Goal: Complete application form

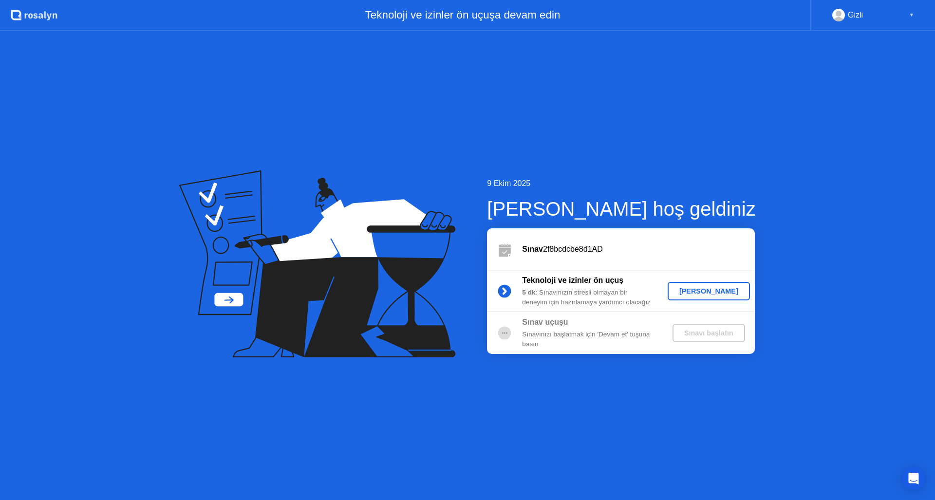
click at [725, 288] on div "[PERSON_NAME]" at bounding box center [708, 291] width 74 height 8
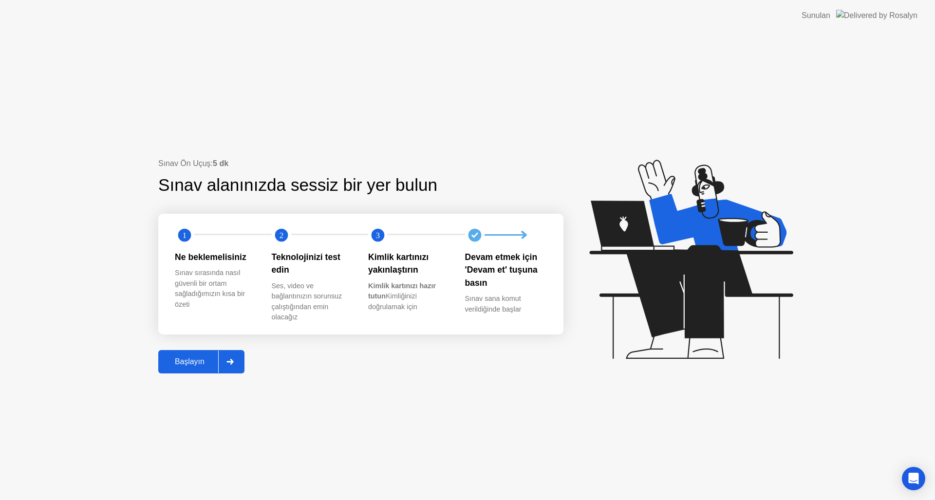
click at [193, 357] on div "Başlayın" at bounding box center [189, 361] width 57 height 9
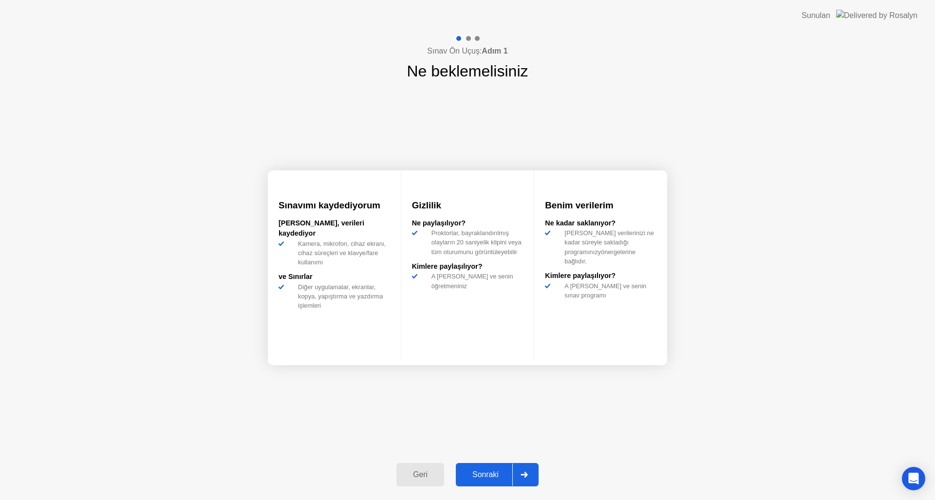
click at [476, 472] on div "Sonraki" at bounding box center [486, 474] width 54 height 9
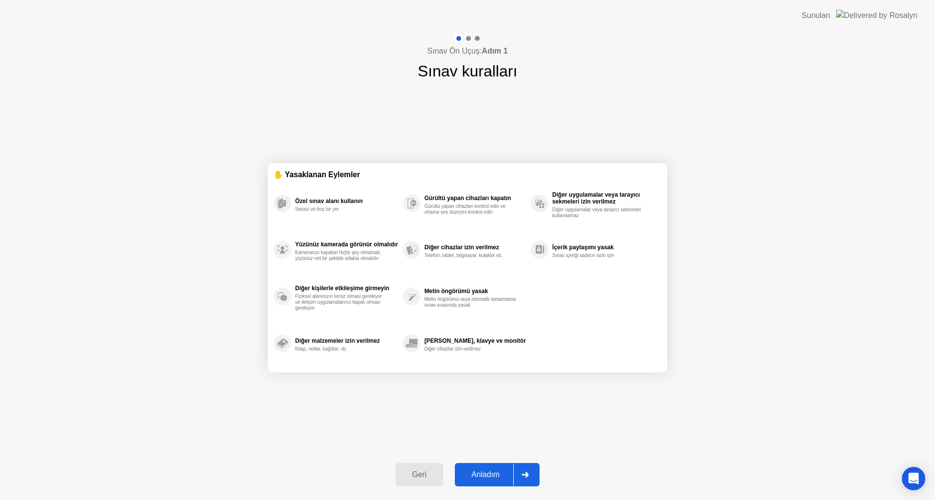
click at [476, 472] on div "Anladım" at bounding box center [486, 474] width 56 height 9
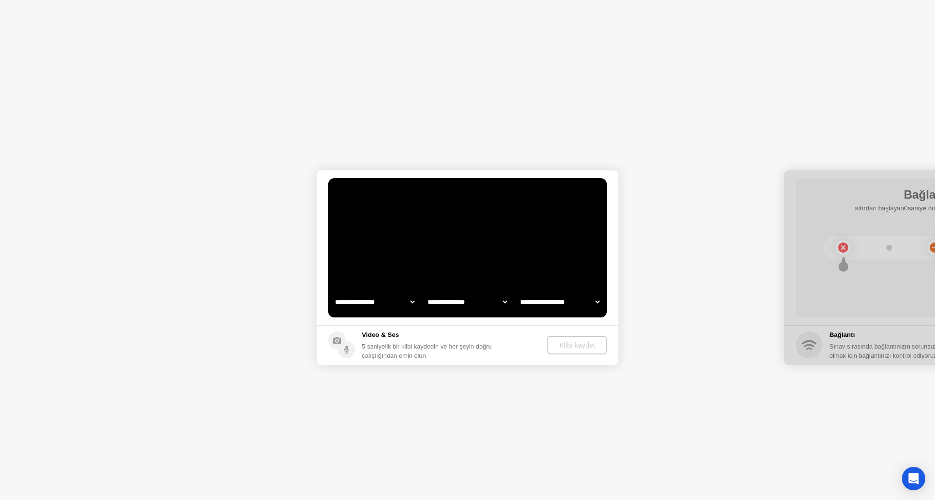
select select "**********"
select select "*******"
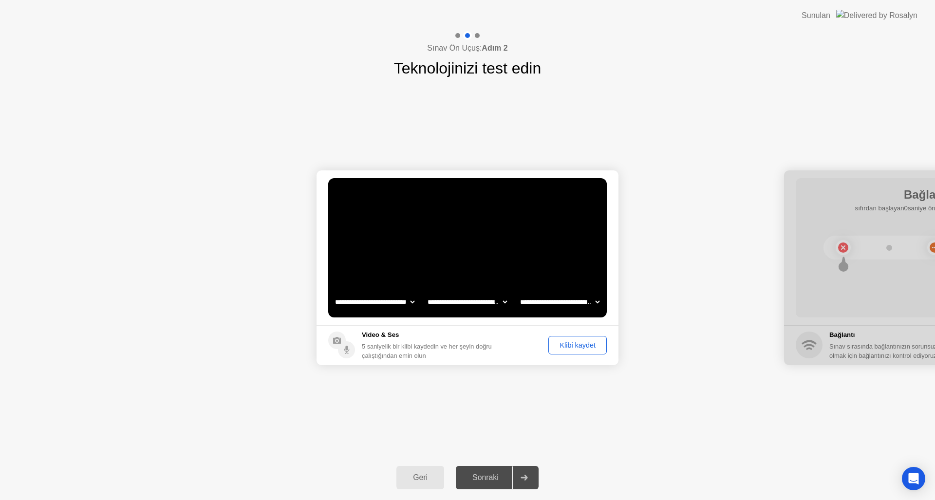
click at [584, 306] on select "**********" at bounding box center [559, 301] width 83 height 19
click at [463, 395] on div "**********" at bounding box center [467, 267] width 935 height 375
click at [581, 399] on div "**********" at bounding box center [467, 267] width 935 height 375
drag, startPoint x: 866, startPoint y: 175, endPoint x: 742, endPoint y: 218, distance: 131.6
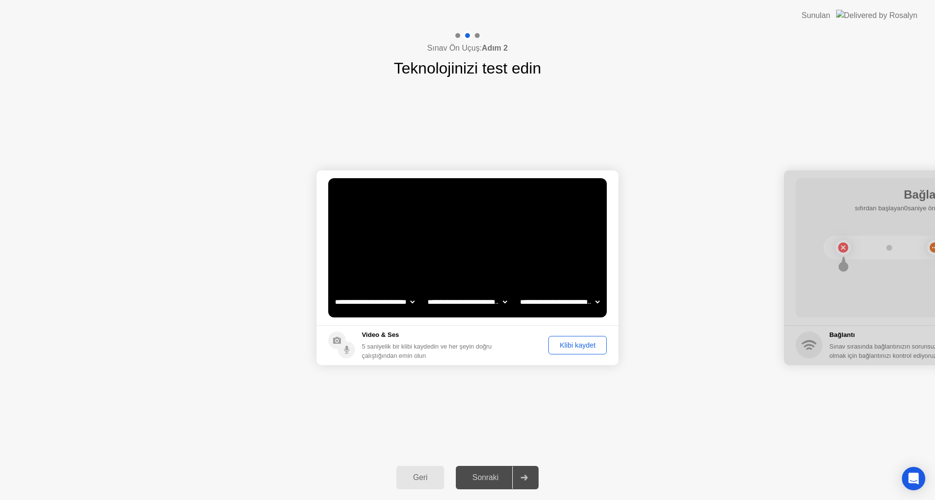
drag, startPoint x: 915, startPoint y: 192, endPoint x: 846, endPoint y: 219, distance: 74.4
click at [846, 219] on div at bounding box center [935, 267] width 302 height 195
drag, startPoint x: 857, startPoint y: 212, endPoint x: 823, endPoint y: 230, distance: 39.2
click at [823, 230] on div at bounding box center [935, 267] width 302 height 195
click at [578, 345] on div "Klibi kaydet" at bounding box center [578, 345] width 52 height 8
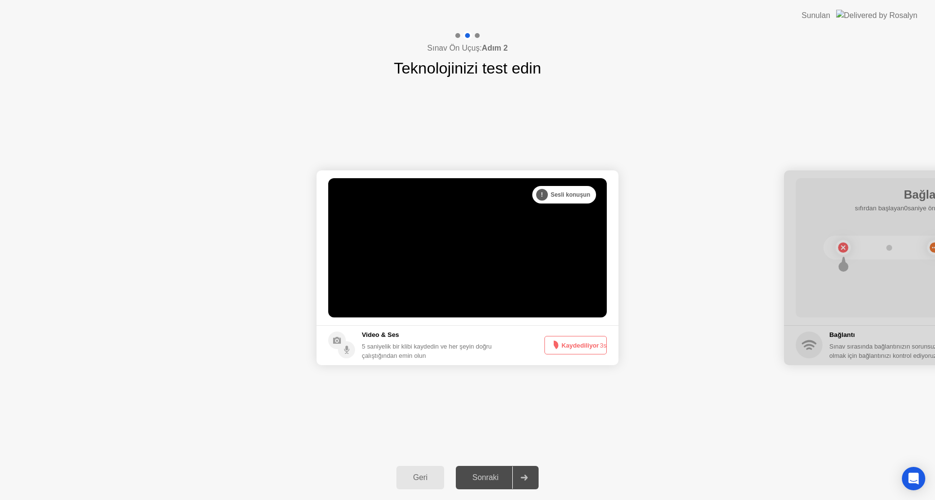
click at [560, 192] on div ". . . Işık seviyenizi arttırın" at bounding box center [554, 195] width 83 height 18
click at [360, 353] on div "Video & Ses 5 saniyelik bir klibi kaydedin ve her şeyin doğru çalıştığından emi…" at bounding box center [410, 345] width 164 height 30
click at [337, 349] on circle at bounding box center [337, 341] width 18 height 18
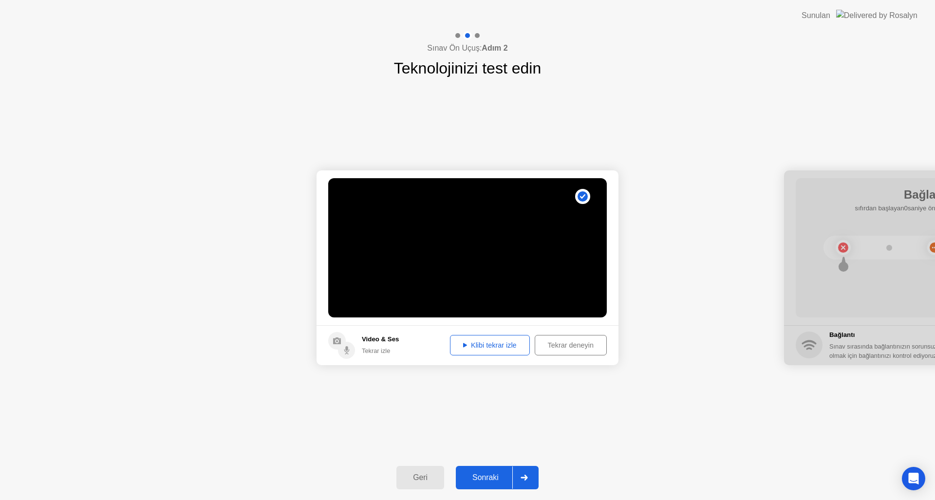
click at [479, 349] on div "Klibi tekrar izle" at bounding box center [489, 345] width 73 height 8
click at [487, 481] on div "Sonraki" at bounding box center [486, 477] width 54 height 9
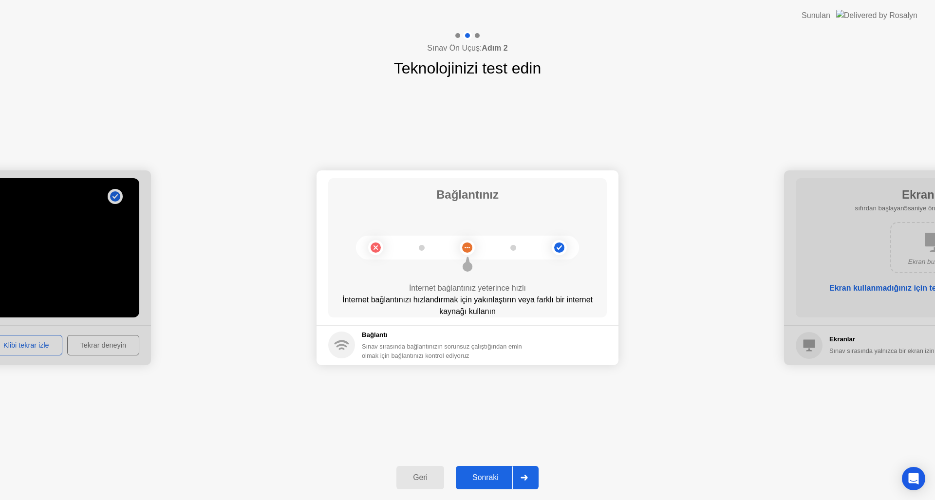
click at [497, 475] on div "Sonraki" at bounding box center [486, 477] width 54 height 9
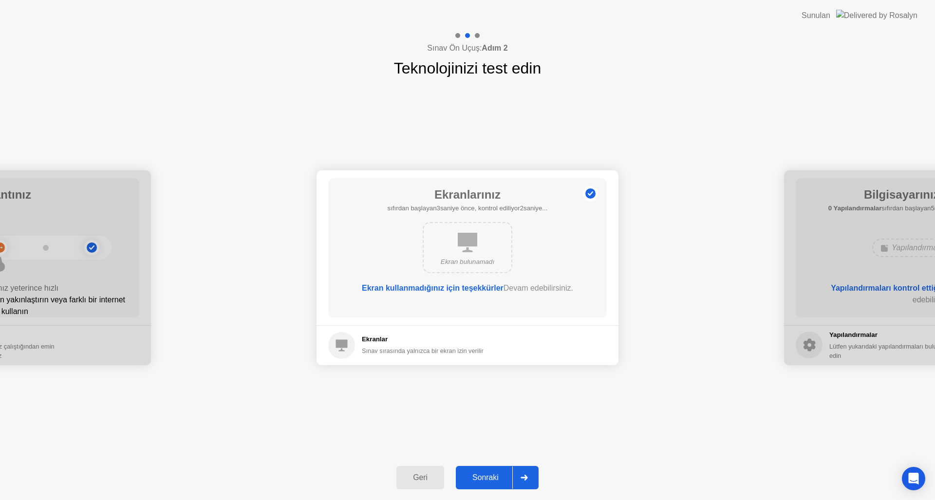
click at [486, 476] on div "Sonraki" at bounding box center [486, 477] width 54 height 9
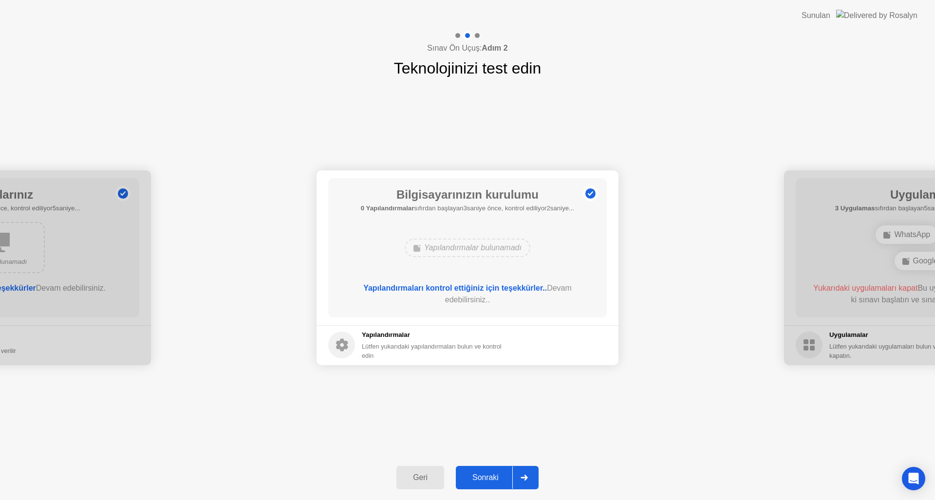
click at [486, 476] on div "Sonraki" at bounding box center [486, 477] width 54 height 9
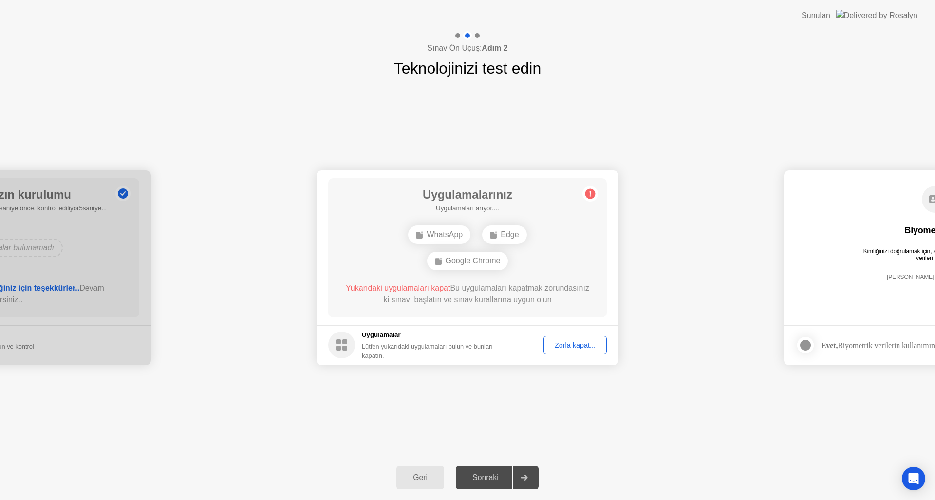
click at [576, 344] on div "Zorla kapat..." at bounding box center [575, 345] width 56 height 8
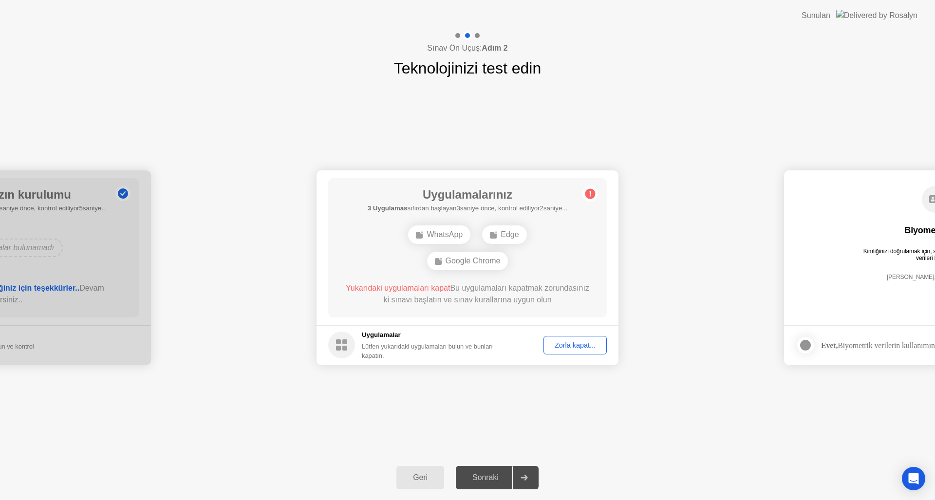
click at [561, 343] on div "Zorla kapat..." at bounding box center [575, 345] width 56 height 8
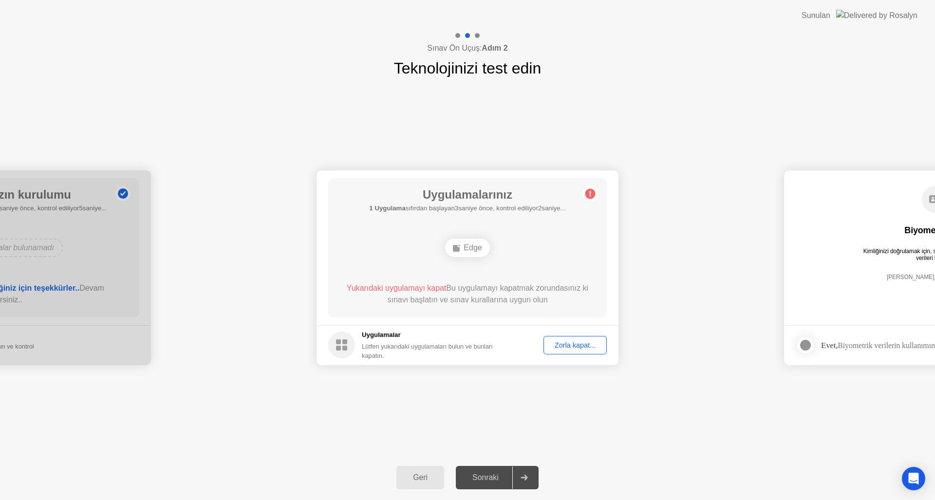
click at [557, 337] on button "Zorla kapat..." at bounding box center [574, 345] width 63 height 19
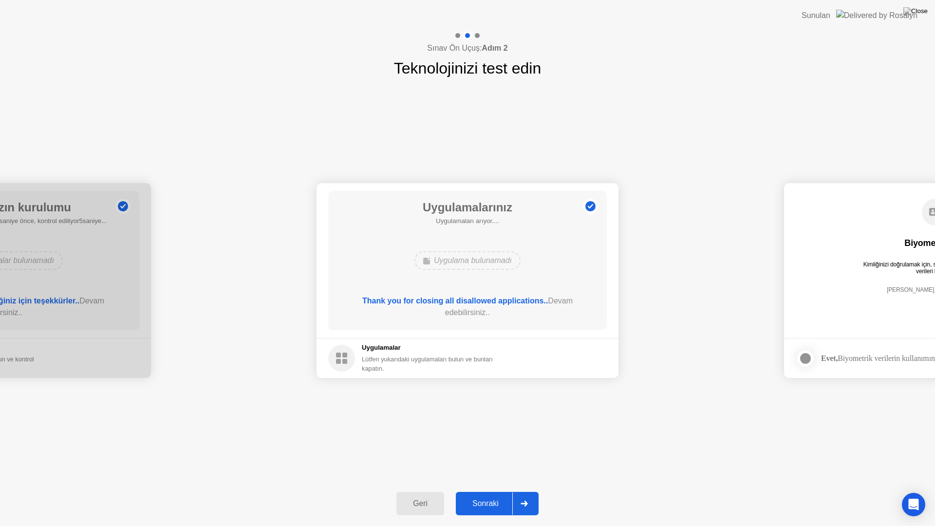
click at [526, 499] on div at bounding box center [523, 503] width 23 height 22
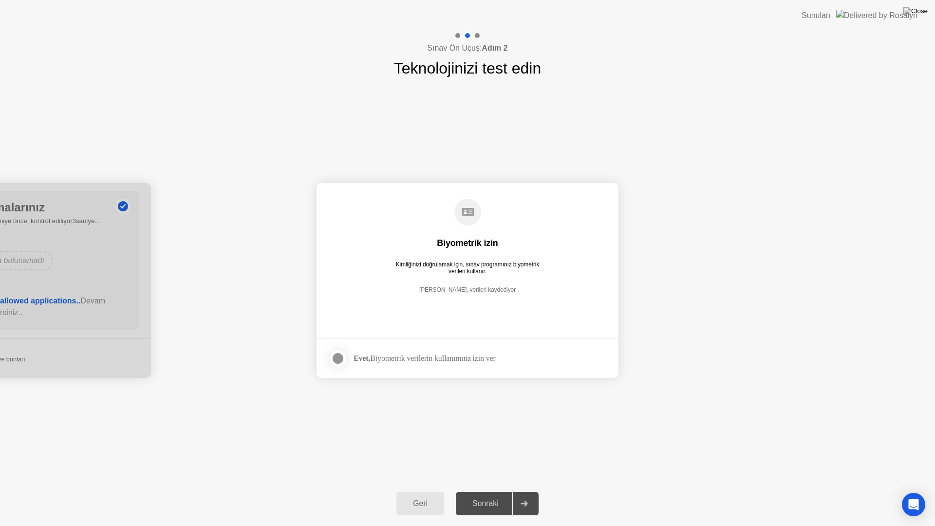
click at [419, 357] on div "Evet, Biyometrik verilerin kullanımına izin ver" at bounding box center [424, 357] width 142 height 9
click at [339, 357] on div at bounding box center [338, 359] width 12 height 12
click at [490, 500] on button "Sonraki" at bounding box center [497, 503] width 83 height 23
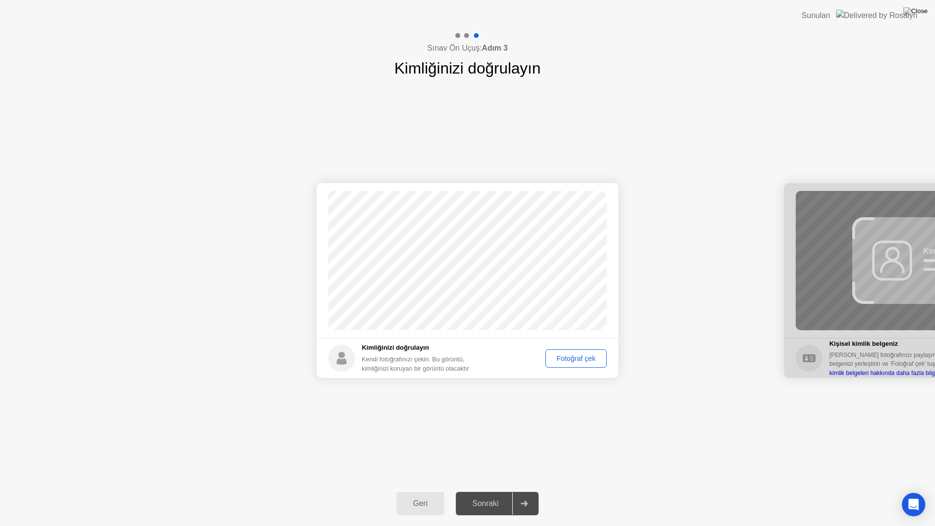
click at [573, 366] on button "Fotoğraf çek" at bounding box center [575, 358] width 61 height 19
click at [494, 500] on div "Sonraki" at bounding box center [486, 503] width 54 height 9
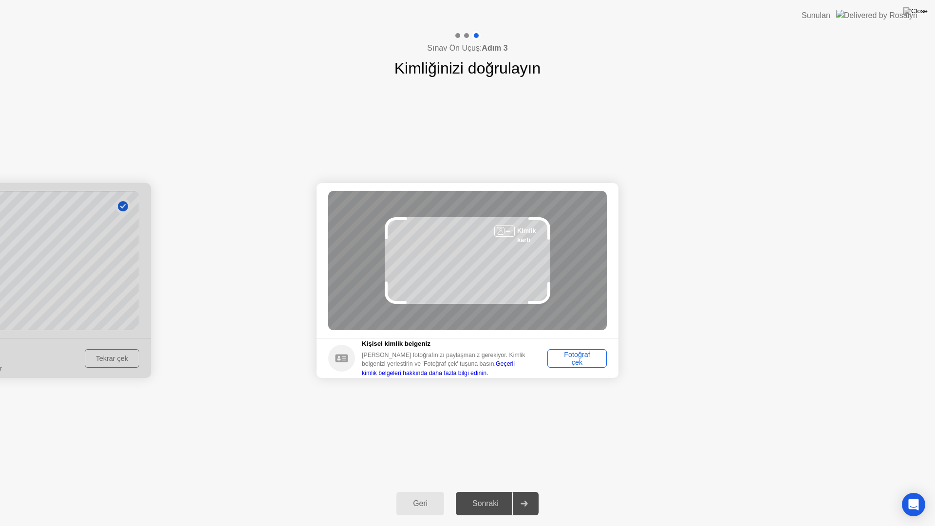
click at [564, 363] on div "Fotoğraf çek" at bounding box center [577, 359] width 53 height 16
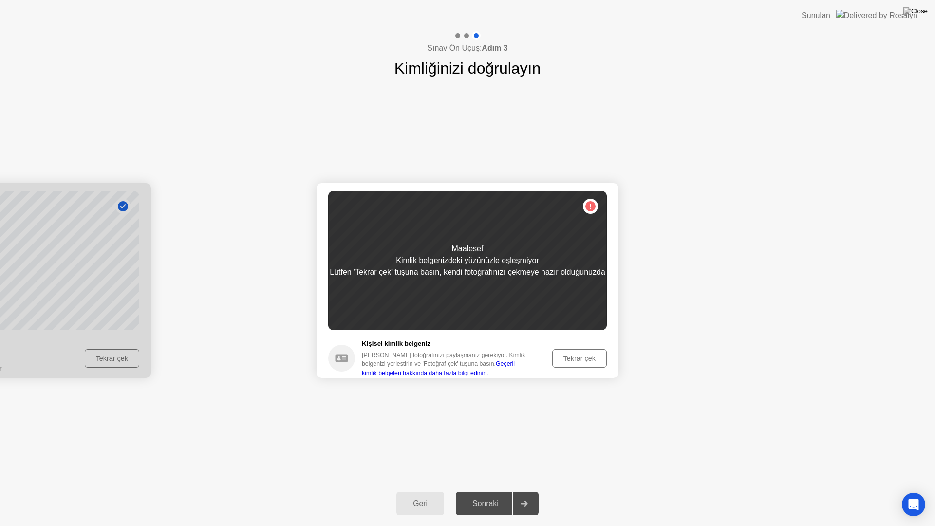
click at [564, 362] on div "Tekrar çek" at bounding box center [580, 358] width 48 height 8
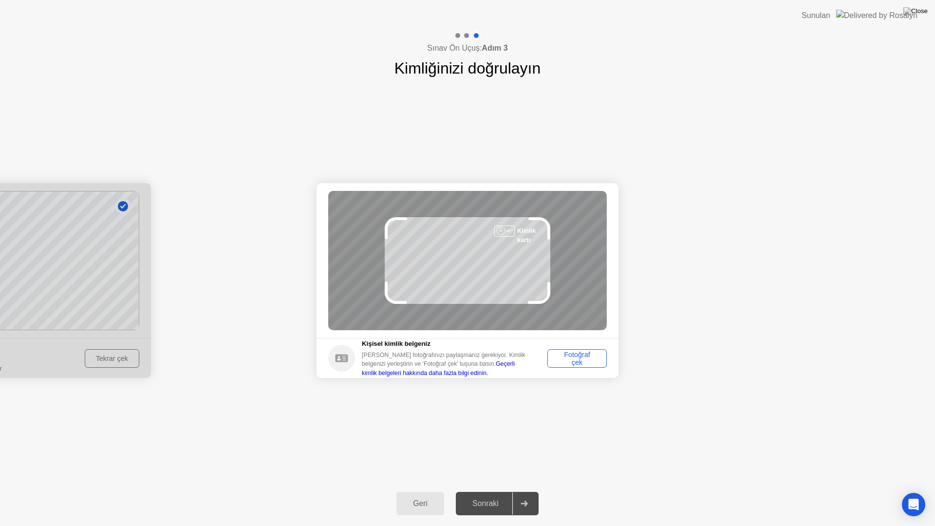
click at [564, 363] on div "Fotoğraf çek" at bounding box center [577, 359] width 53 height 16
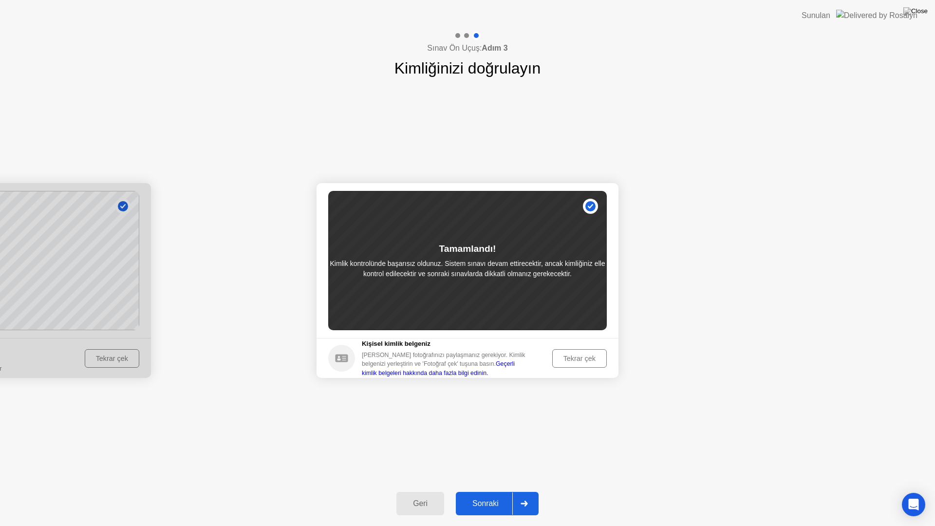
click at [504, 500] on div "Sonraki" at bounding box center [486, 503] width 54 height 9
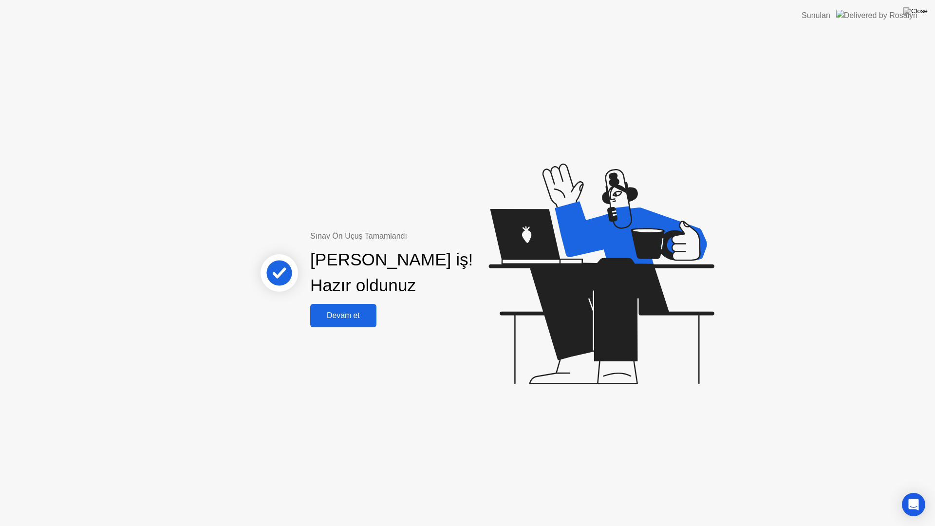
click at [346, 309] on button "Devam et" at bounding box center [343, 315] width 66 height 23
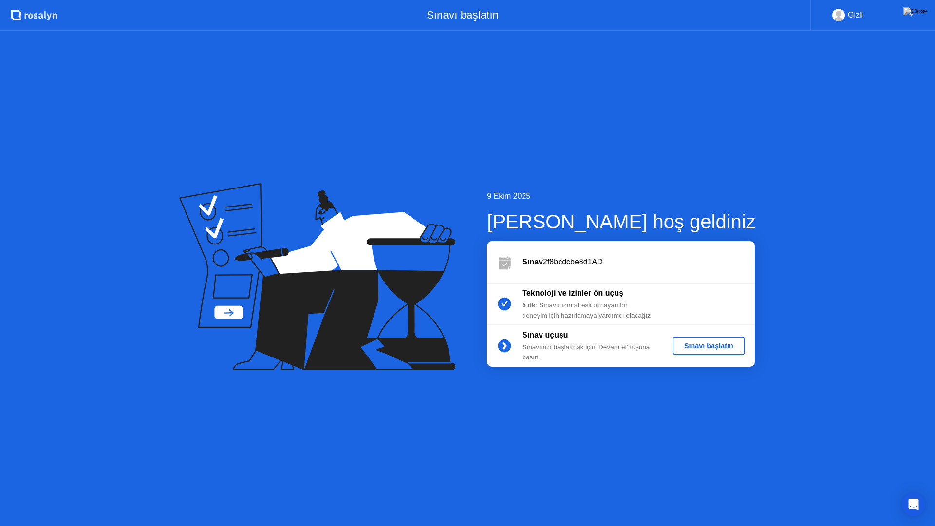
click at [709, 347] on div "Sınavı başlatın" at bounding box center [708, 346] width 65 height 8
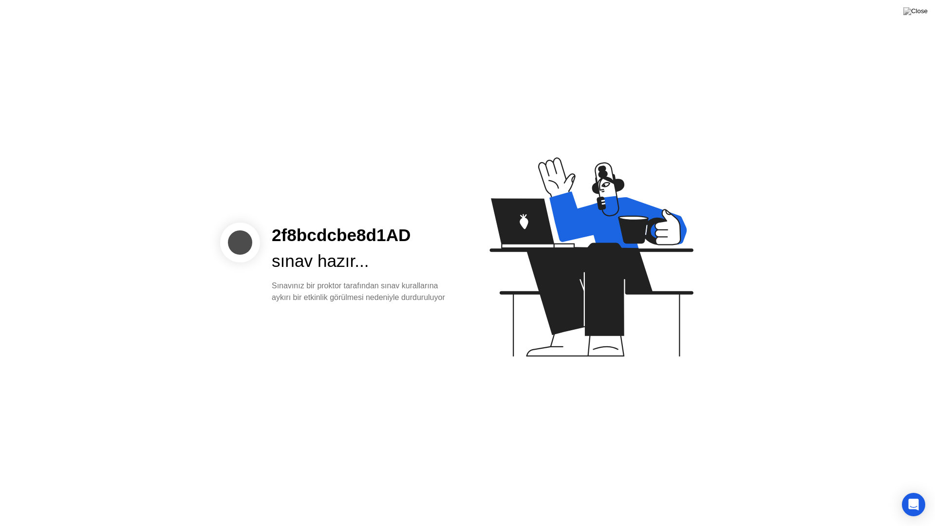
click at [384, 264] on div "sınav hazır..." at bounding box center [362, 261] width 180 height 26
click at [252, 237] on div at bounding box center [240, 243] width 40 height 40
click at [913, 500] on icon "Open Intercom Messenger" at bounding box center [913, 504] width 11 height 13
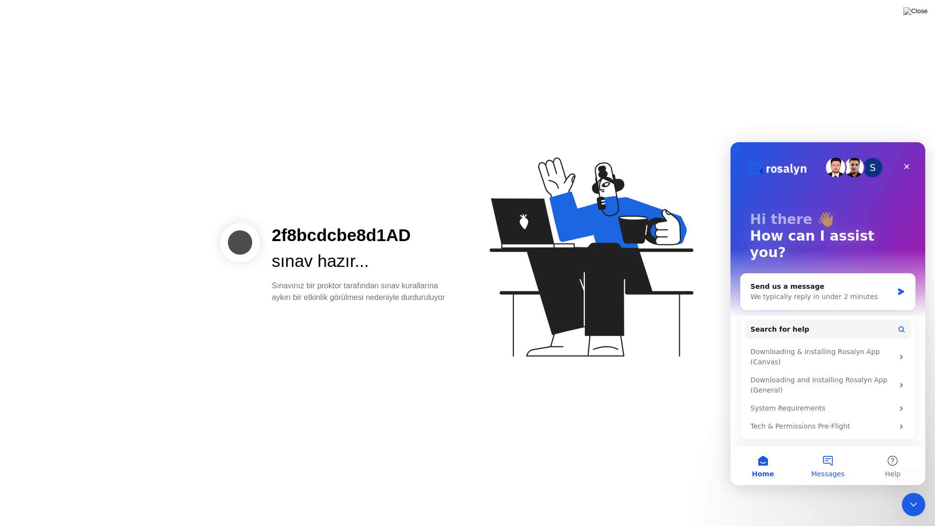
click at [823, 468] on button "Messages" at bounding box center [827, 465] width 65 height 39
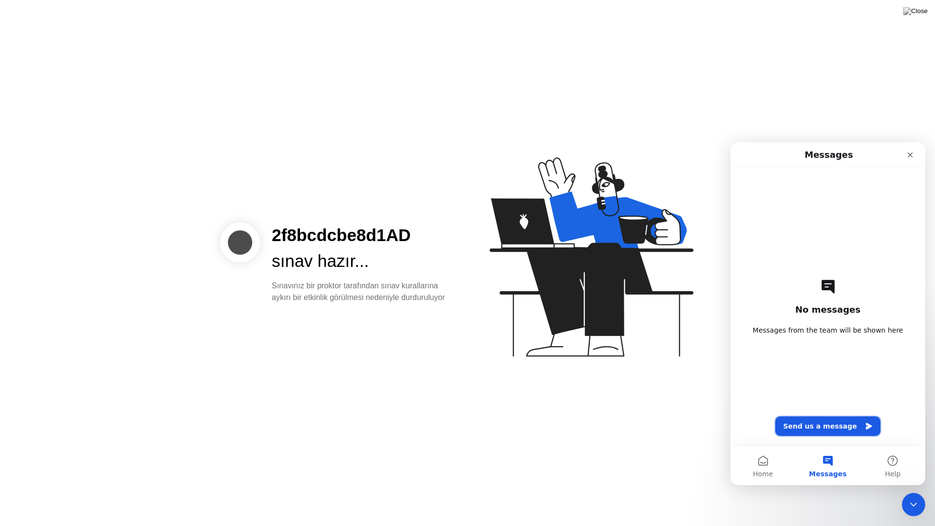
click at [832, 417] on button "Send us a message" at bounding box center [827, 425] width 105 height 19
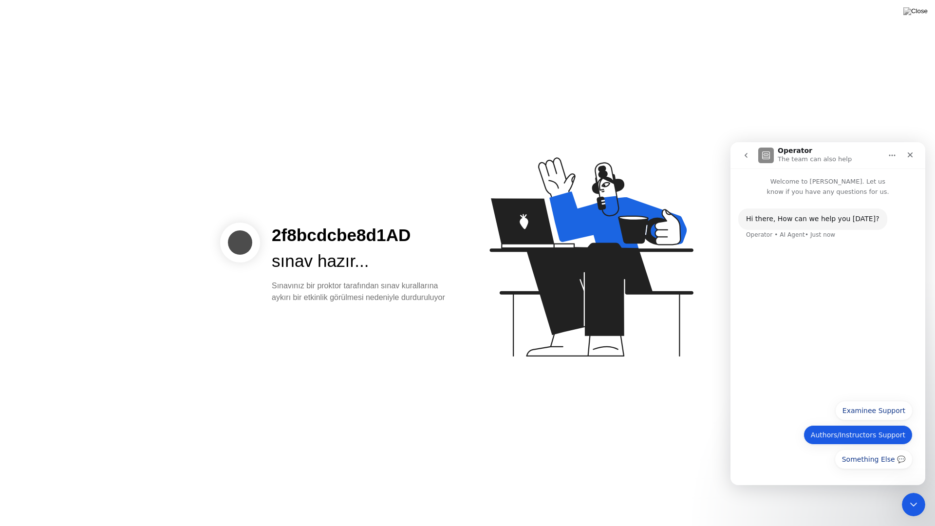
click at [874, 443] on button "Authors/Instructors Support" at bounding box center [857, 434] width 109 height 19
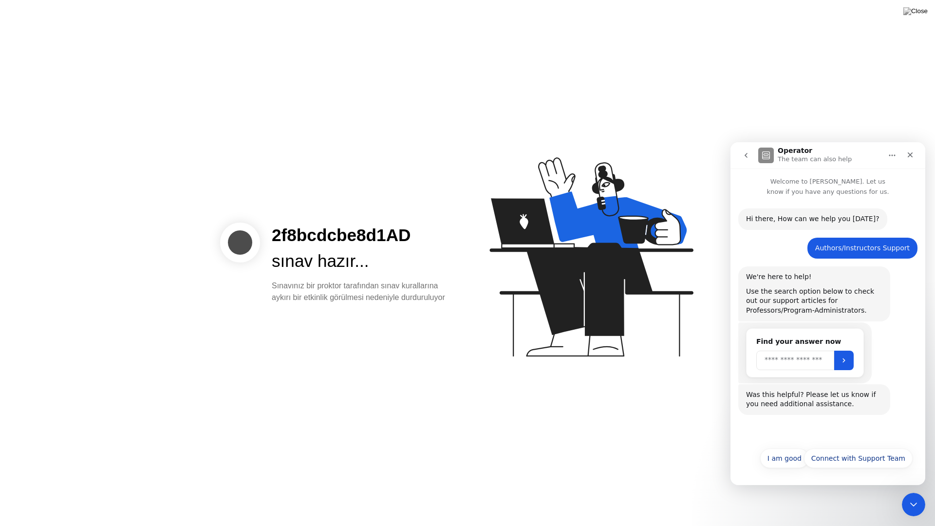
click at [805, 368] on input "Search" at bounding box center [795, 360] width 78 height 19
click at [812, 426] on div "Was this helpful? Please let us know if you need additional assistance. Operato…" at bounding box center [827, 415] width 179 height 42
click at [508, 350] on icon at bounding box center [589, 261] width 251 height 249
click at [411, 282] on div "Sınavınız bir proktor tarafından sınav kurallarına aykırı bir etkinlik görülmes…" at bounding box center [362, 291] width 180 height 23
click at [819, 155] on p "The team can also help" at bounding box center [815, 159] width 74 height 10
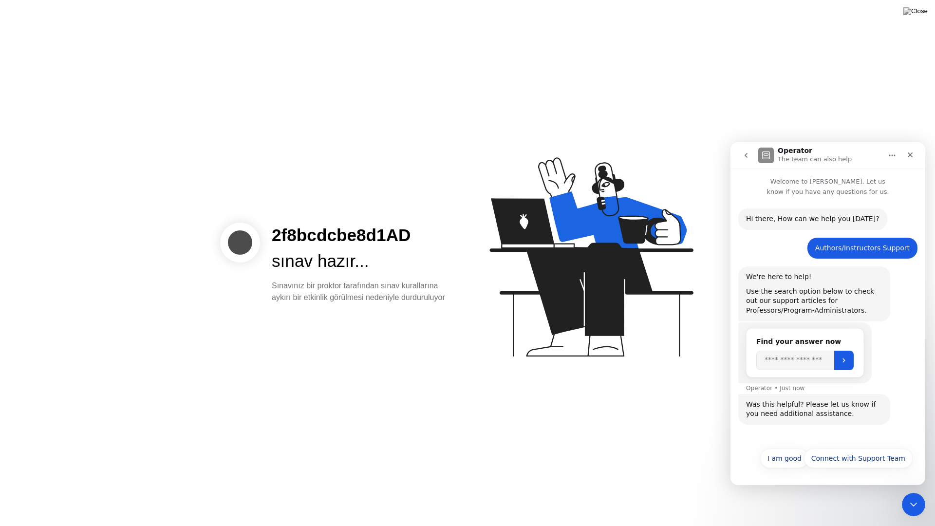
click at [889, 159] on icon "Home" at bounding box center [892, 155] width 8 height 8
click at [904, 152] on div "Close" at bounding box center [910, 155] width 18 height 18
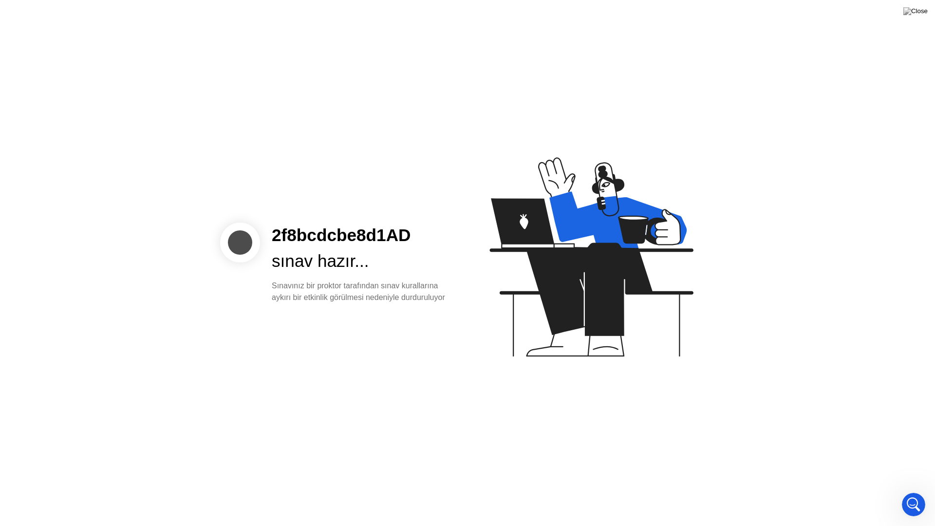
click at [334, 230] on div "2f8bcdcbe8d1AD" at bounding box center [362, 236] width 180 height 26
click at [386, 224] on div "2f8bcdcbe8d1AD" at bounding box center [362, 236] width 180 height 26
click at [402, 233] on div "2f8bcdcbe8d1AD" at bounding box center [362, 236] width 180 height 26
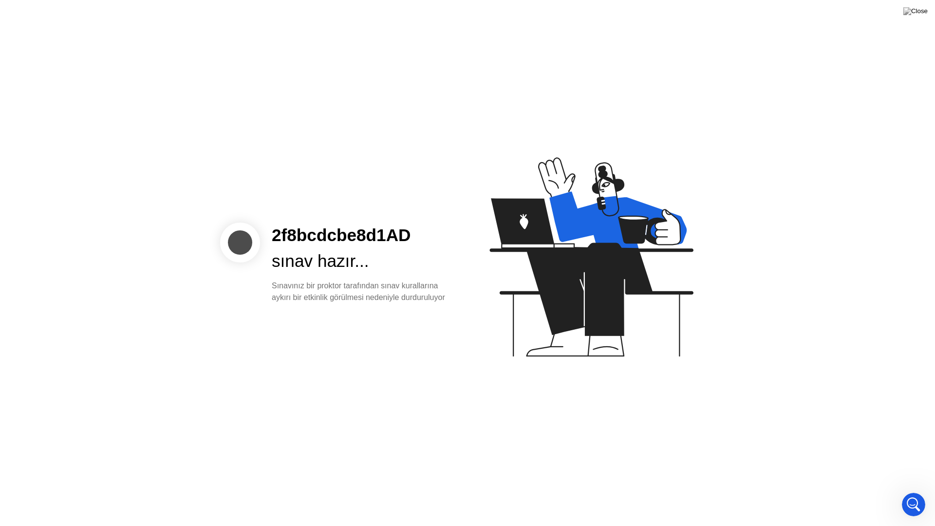
click at [292, 214] on div "2f8bcdcbe8d1AD sınav hazır... Sınavınız bir proktor tarafından sınav kuralların…" at bounding box center [467, 263] width 935 height 526
click at [353, 280] on div "Sınavınız bir proktor tarafından sınav kurallarına aykırı bir etkinlik görülmes…" at bounding box center [362, 291] width 180 height 23
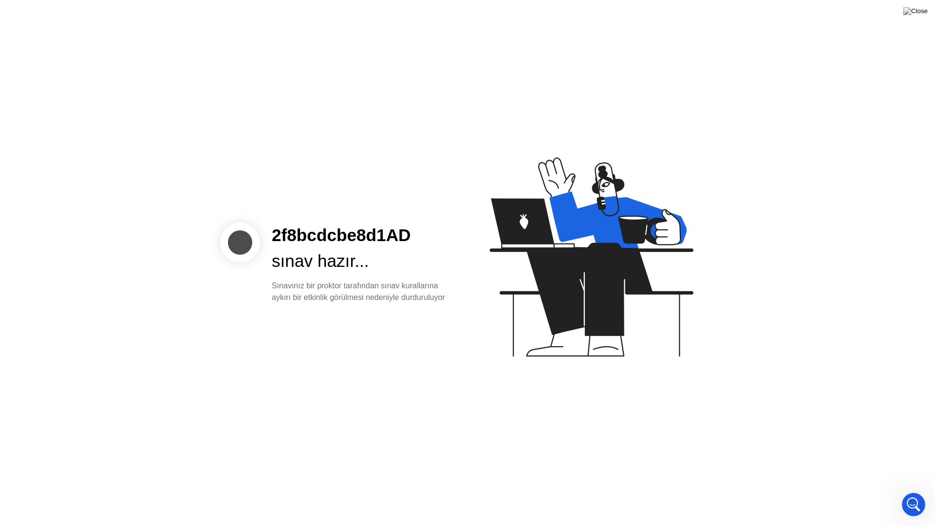
click at [353, 280] on div "Sınavınız bir proktor tarafından sınav kurallarına aykırı bir etkinlik görülmes…" at bounding box center [362, 291] width 180 height 23
drag, startPoint x: 220, startPoint y: 263, endPoint x: 261, endPoint y: 209, distance: 67.7
click at [261, 209] on div "2f8bcdcbe8d1AD sınav hazır... Sınavınız bir proktor tarafından sınav kuralların…" at bounding box center [467, 263] width 935 height 526
click at [226, 239] on div at bounding box center [240, 243] width 40 height 40
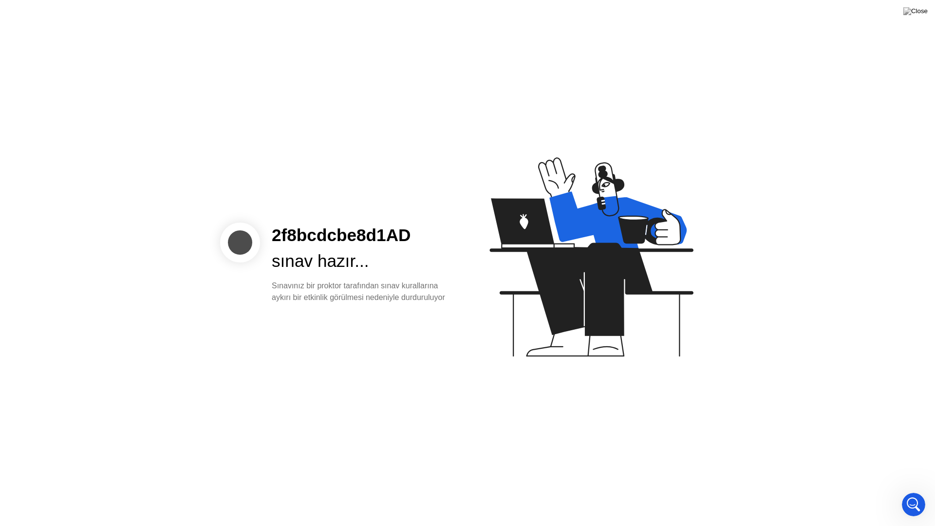
click at [226, 239] on div at bounding box center [240, 243] width 40 height 40
click at [928, 8] on button at bounding box center [915, 11] width 29 height 13
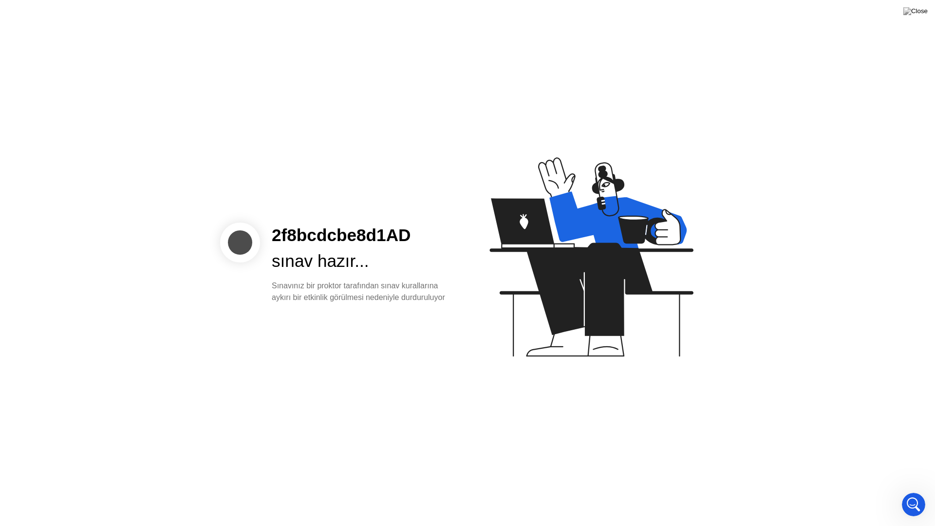
click at [376, 268] on div "2f8bcdcbe8d1AD sınav hazır... Sınavınız bir proktor tarafından sınav kuralların…" at bounding box center [362, 263] width 204 height 81
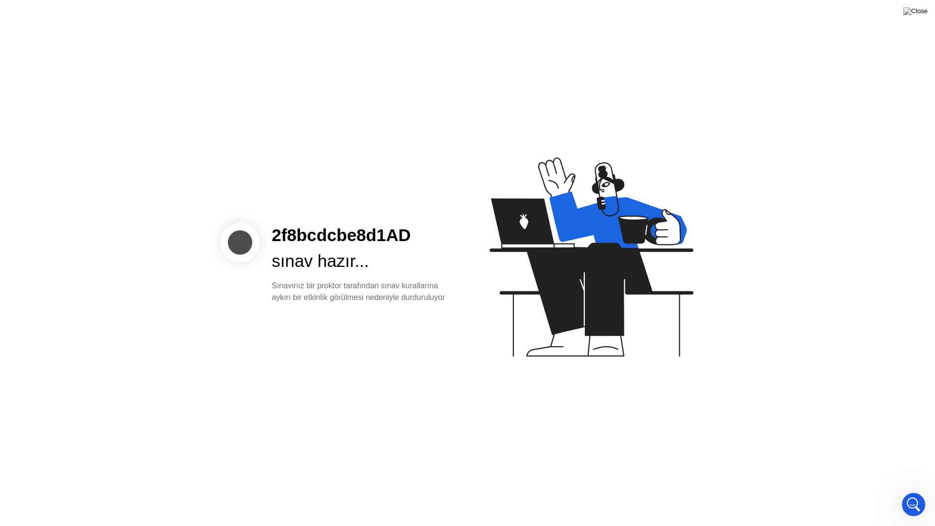
click at [376, 268] on div "2f8bcdcbe8d1AD sınav hazır... Sınavınız bir proktor tarafından sınav kuralların…" at bounding box center [362, 263] width 204 height 81
click at [380, 288] on div "Sınavınız bir proktor tarafından sınav kurallarına aykırı bir etkinlik görülmes…" at bounding box center [362, 291] width 180 height 23
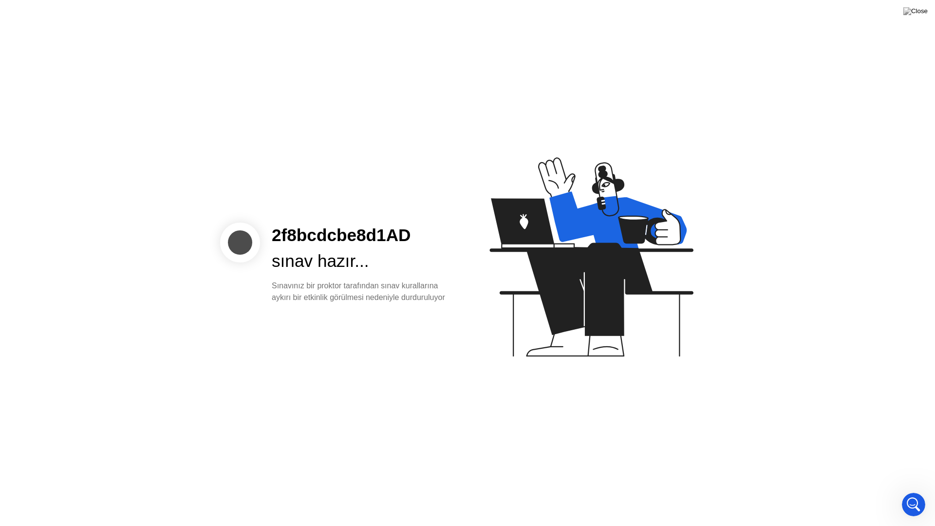
click at [360, 302] on div "Sınavınız bir proktor tarafından sınav kurallarına aykırı bir etkinlik görülmes…" at bounding box center [362, 291] width 180 height 23
drag, startPoint x: 266, startPoint y: 233, endPoint x: 225, endPoint y: 229, distance: 41.1
click at [225, 229] on div "2f8bcdcbe8d1AD sınav hazır... Sınavınız bir proktor tarafından sınav kuralların…" at bounding box center [341, 263] width 243 height 81
click at [225, 229] on div at bounding box center [240, 243] width 40 height 40
click at [242, 237] on div at bounding box center [240, 243] width 40 height 40
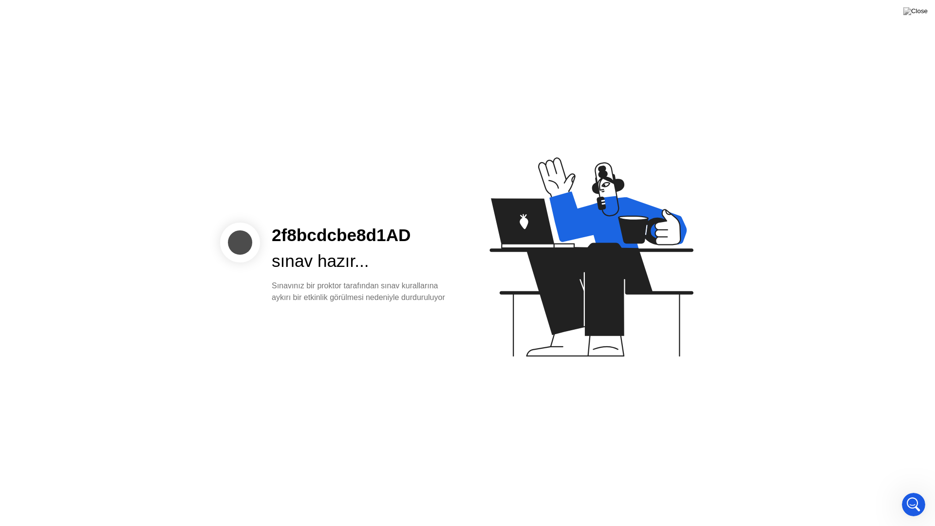
click at [242, 237] on div at bounding box center [240, 243] width 40 height 40
click at [232, 235] on div at bounding box center [240, 243] width 40 height 40
click at [911, 500] on icon "Open Intercom Messenger" at bounding box center [912, 503] width 16 height 16
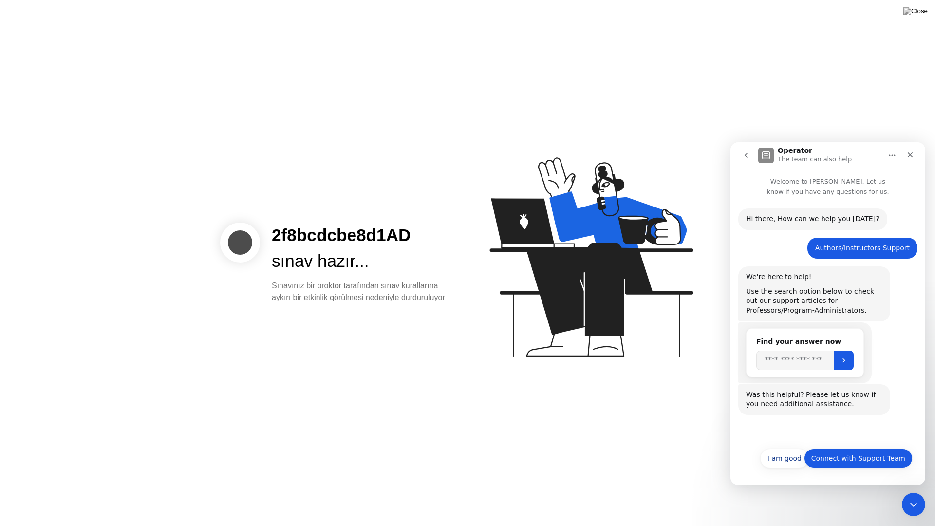
click at [854, 458] on button "Connect with Support Team" at bounding box center [858, 457] width 109 height 19
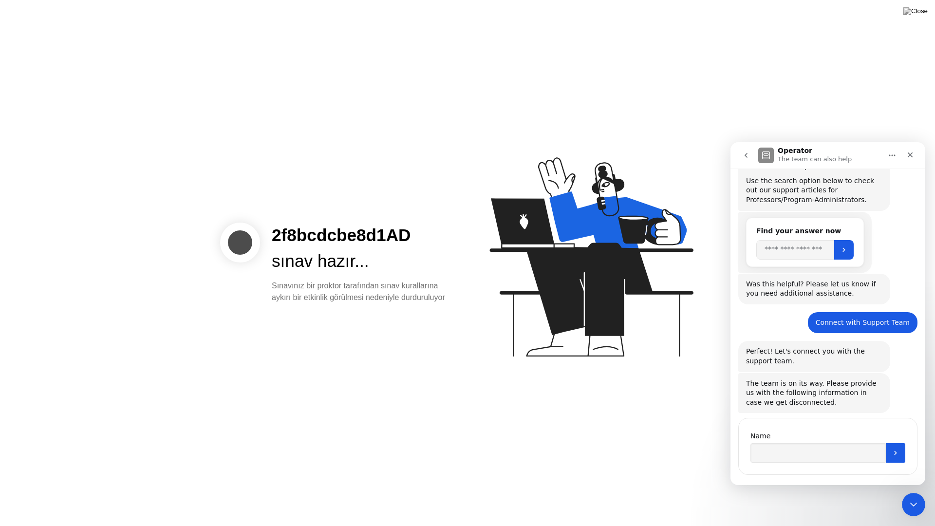
scroll to position [126, 0]
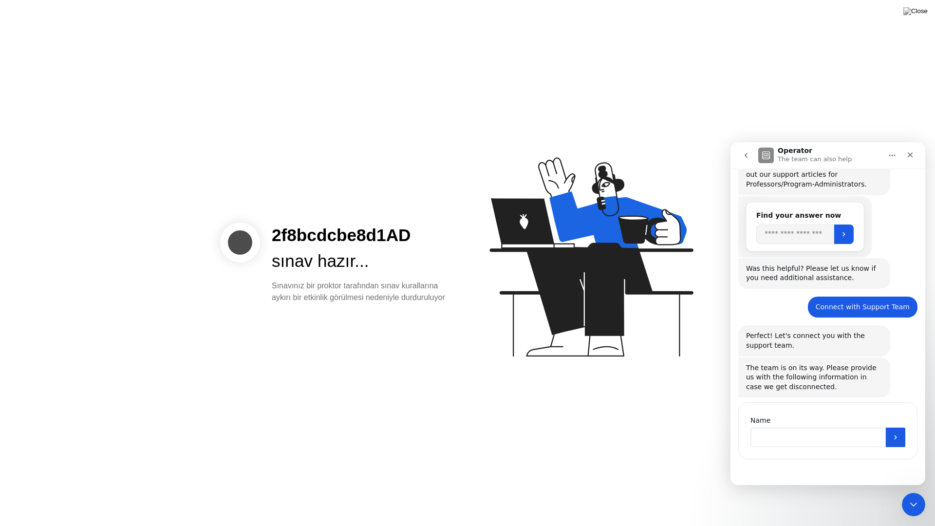
click at [839, 440] on input "Name" at bounding box center [817, 436] width 135 height 19
type input "****"
click at [898, 441] on button "Submit" at bounding box center [895, 436] width 19 height 19
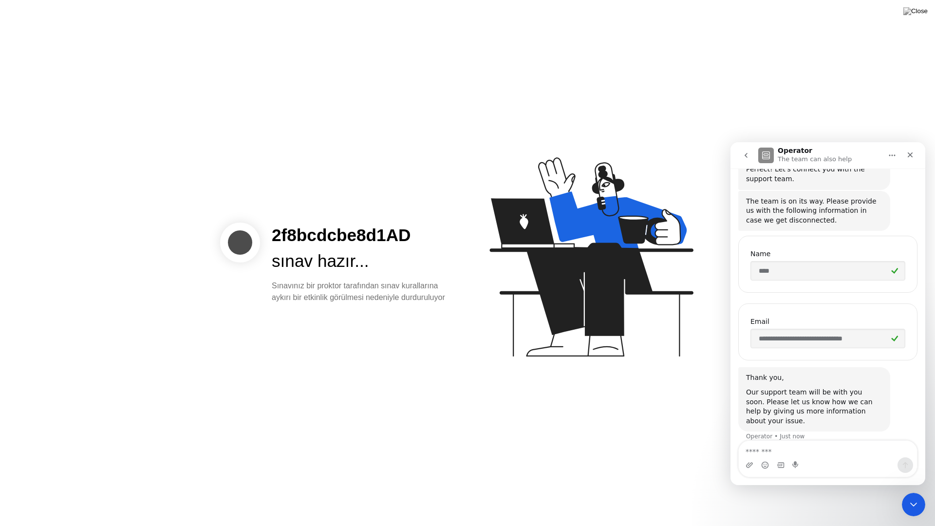
scroll to position [295, 0]
type textarea "**********"
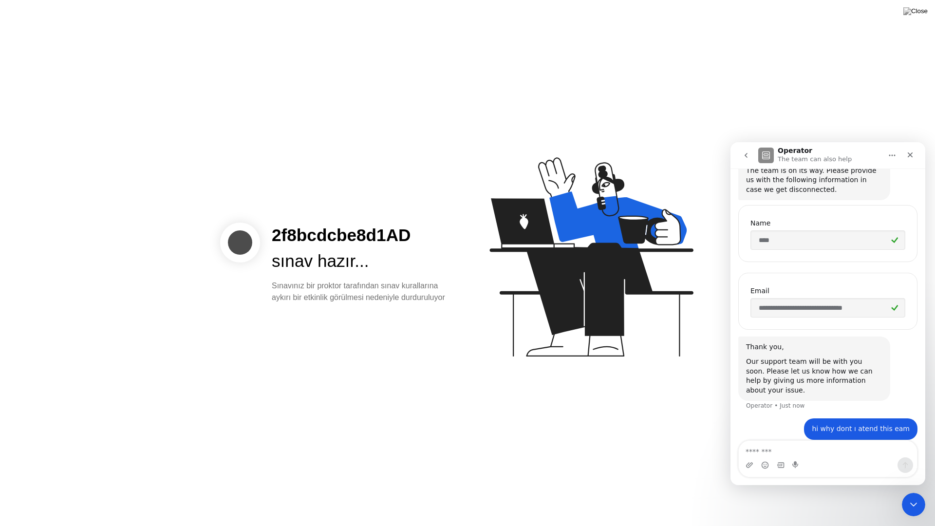
type textarea "*"
type textarea "*****"
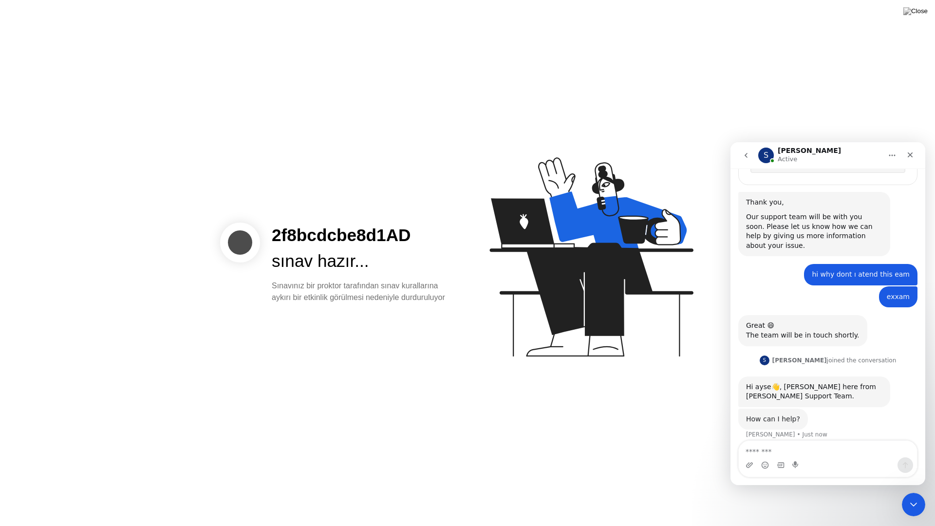
scroll to position [467, 0]
click at [805, 447] on textarea "Message…" at bounding box center [828, 449] width 178 height 17
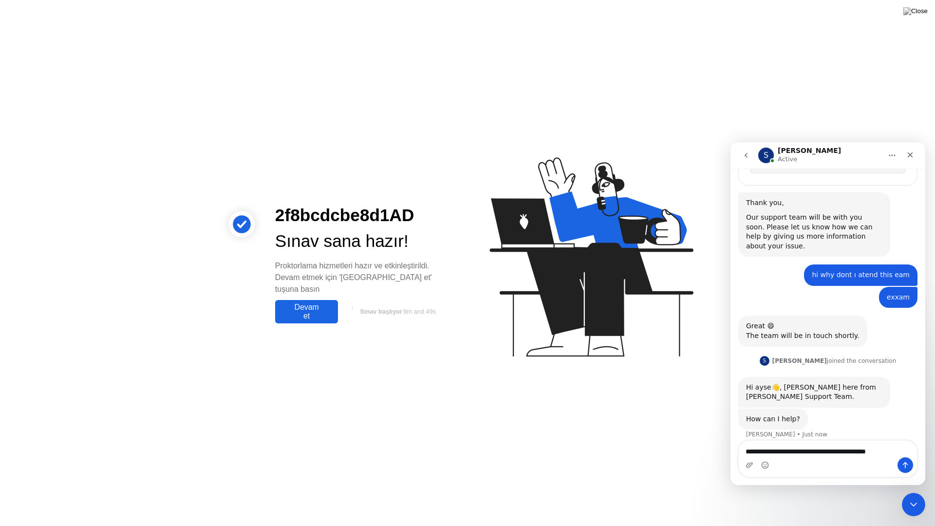
type textarea "**********"
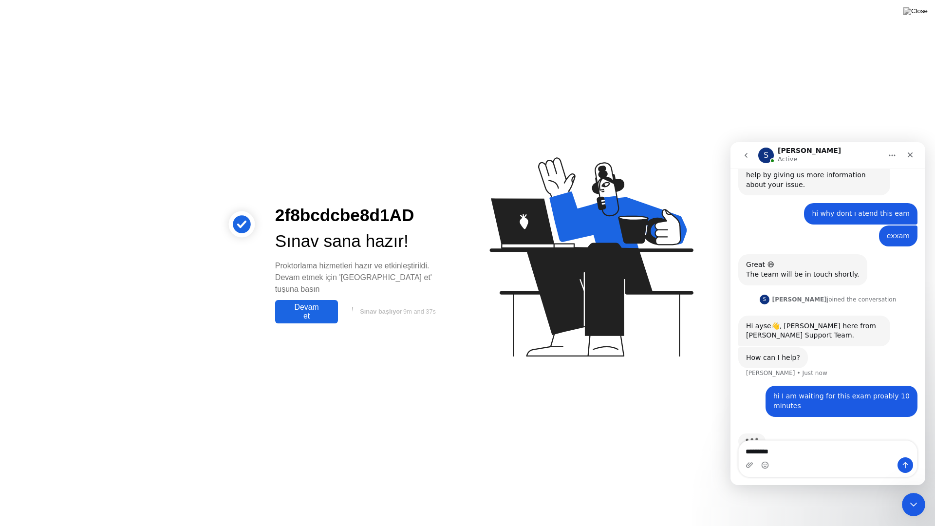
scroll to position [543, 0]
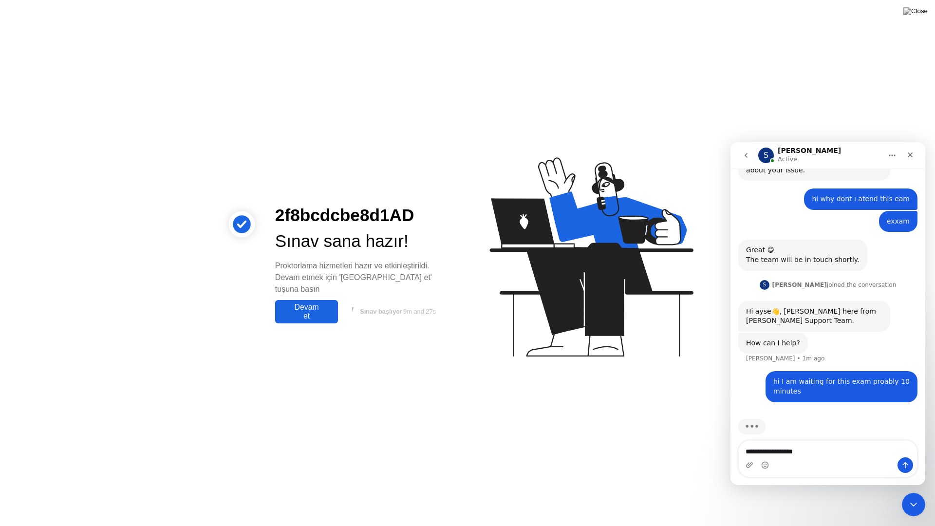
type textarea "**********"
click at [411, 347] on div "2f8bcdcbe8d1AD Sınav sana hazır! Proktorlama hizmetleri hazır ve etkinleştirild…" at bounding box center [467, 263] width 935 height 526
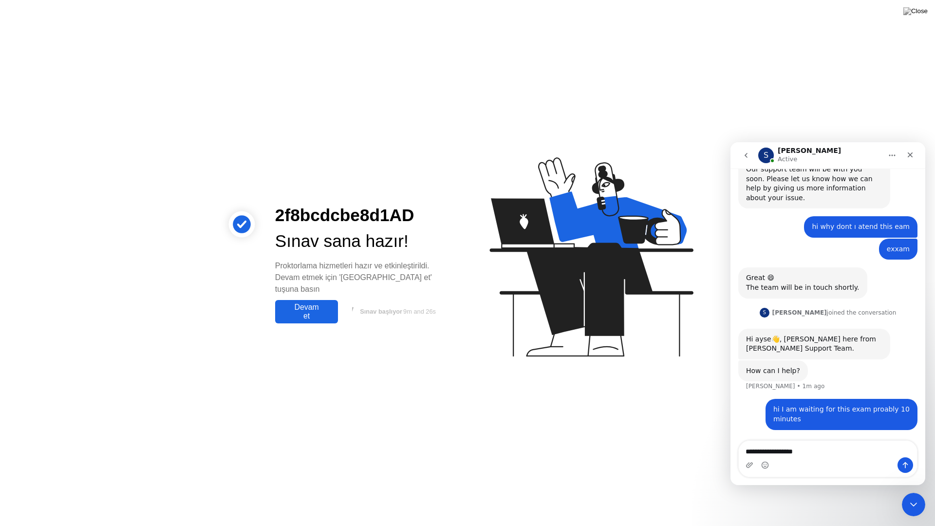
scroll to position [506, 0]
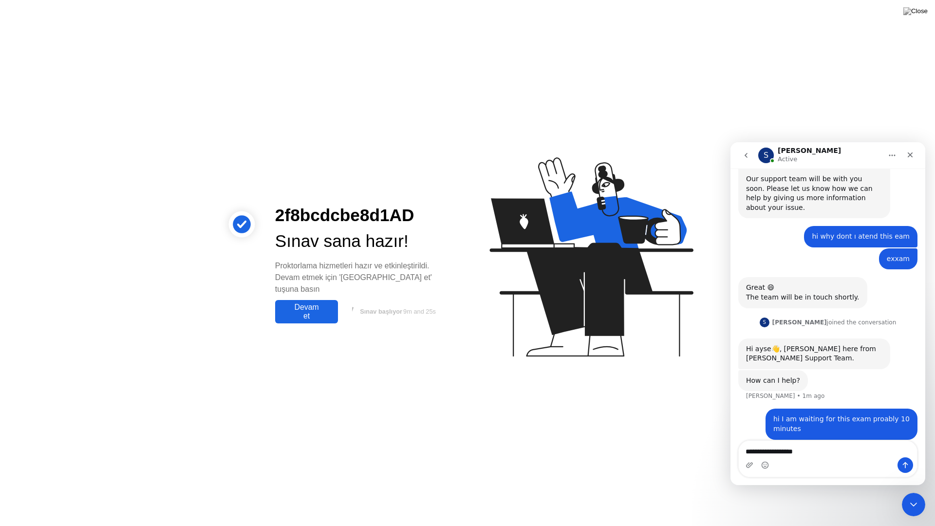
click at [866, 461] on div "Intercom messenger" at bounding box center [828, 465] width 178 height 16
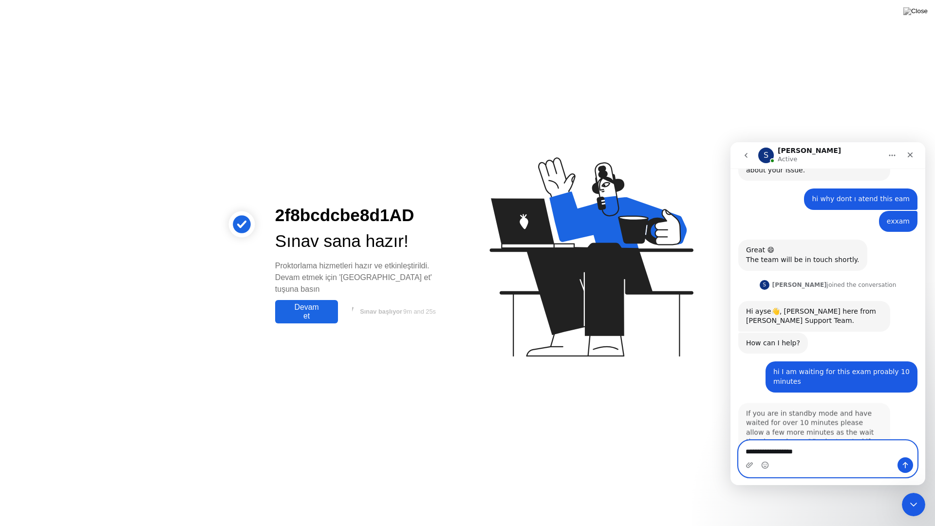
click at [851, 453] on textarea "**********" at bounding box center [828, 449] width 178 height 17
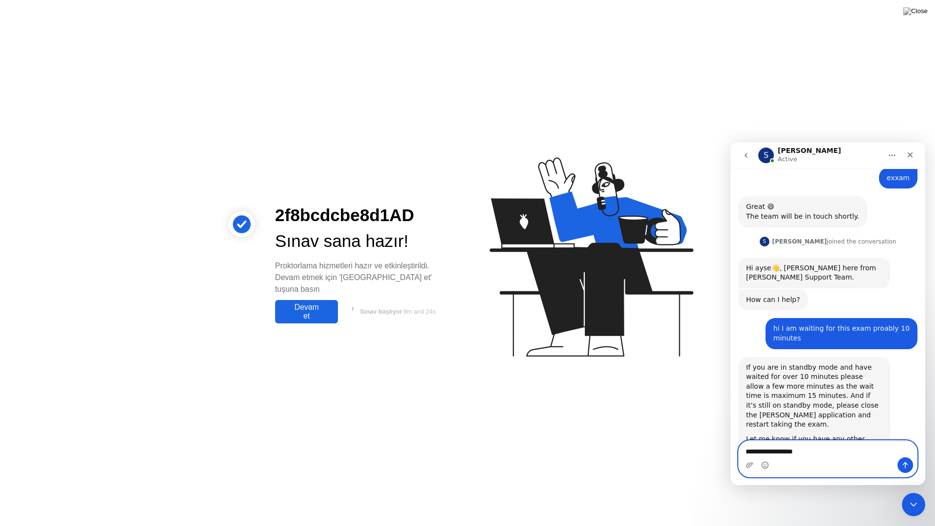
scroll to position [607, 0]
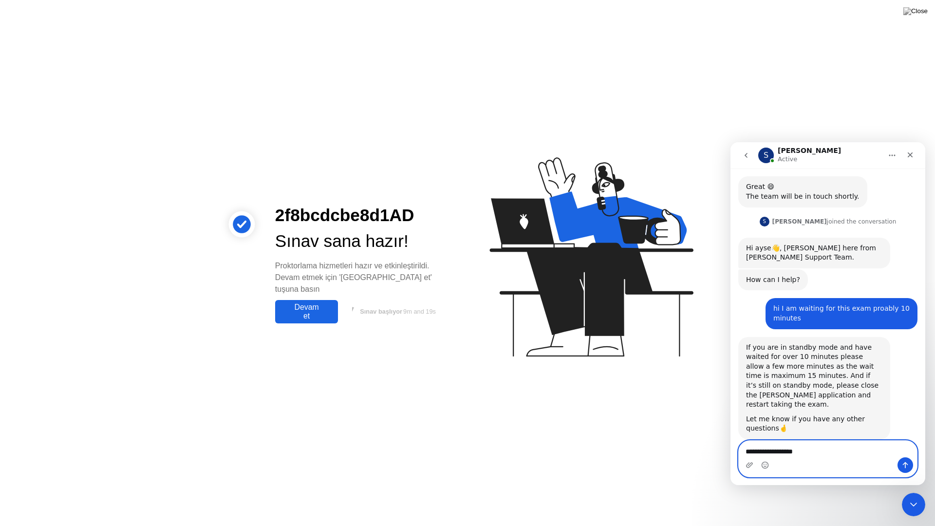
click at [851, 453] on textarea "**********" at bounding box center [828, 449] width 178 height 17
click at [850, 453] on textarea "**********" at bounding box center [828, 449] width 178 height 17
type textarea "******"
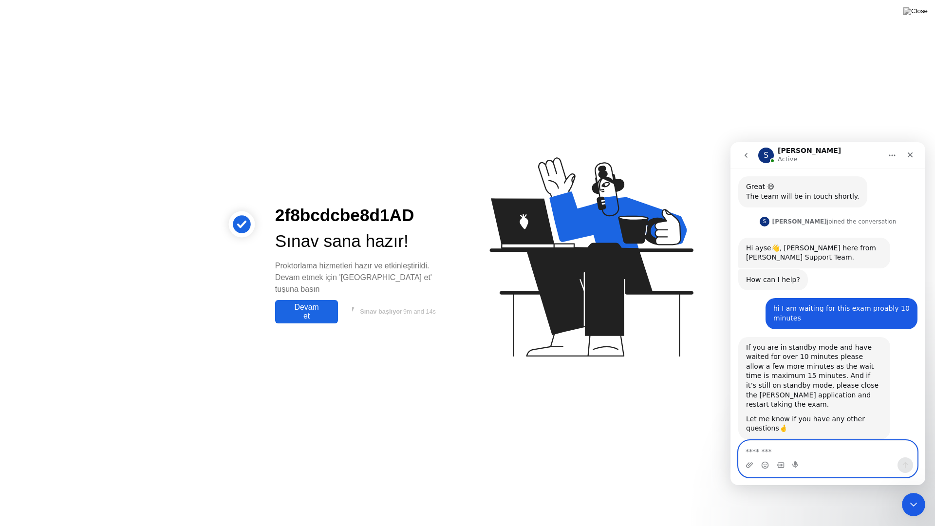
scroll to position [635, 0]
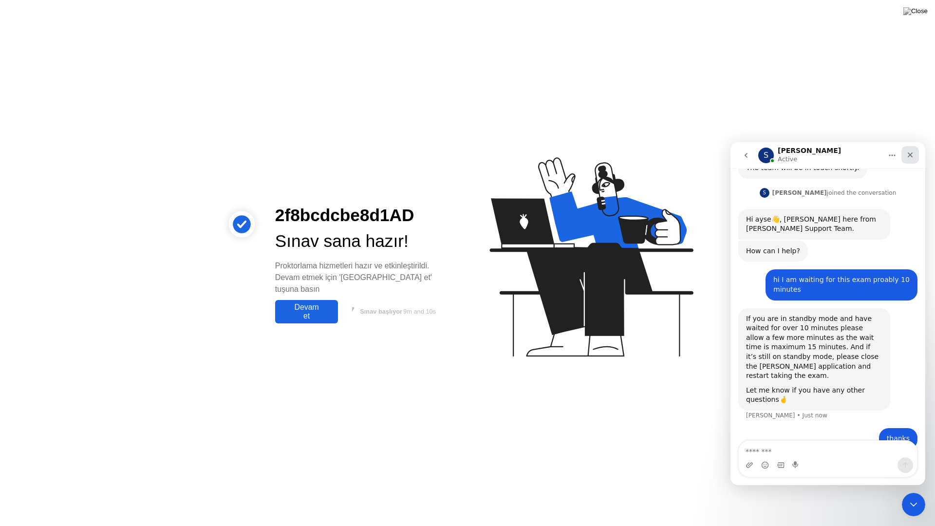
click at [909, 157] on icon "Close" at bounding box center [910, 155] width 8 height 8
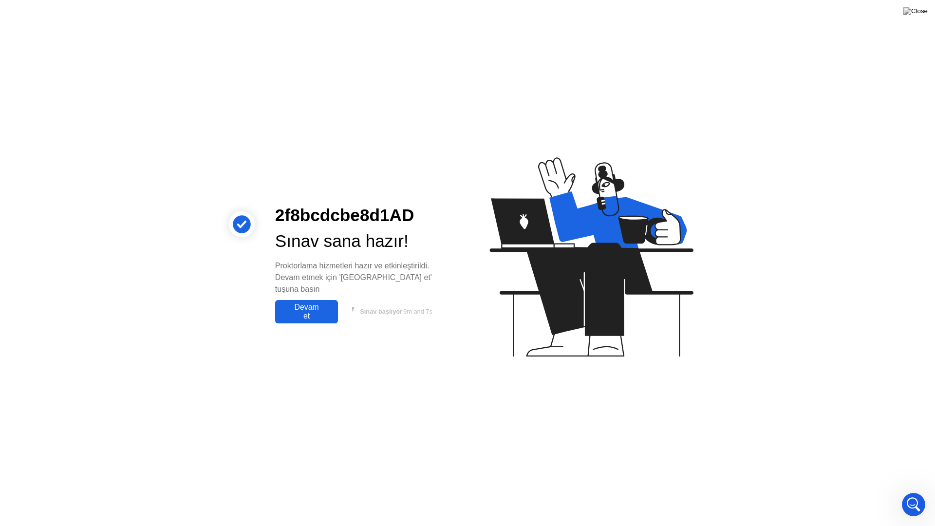
click at [301, 303] on div "Devam et" at bounding box center [306, 312] width 57 height 18
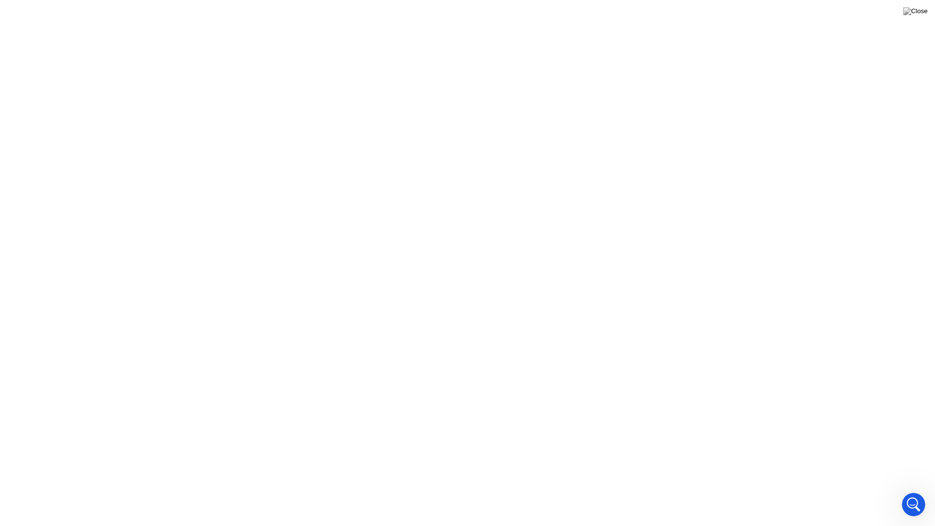
scroll to position [0, 0]
